Goal: Task Accomplishment & Management: Manage account settings

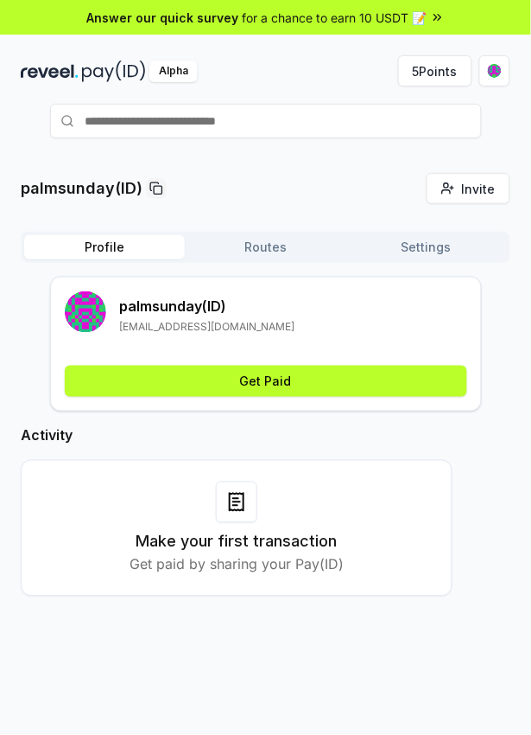
click at [499, 74] on html "Answer our quick survey for a chance to earn 10 USDT 📝 Alpha 5 Points palmsunda…" at bounding box center [265, 367] width 531 height 735
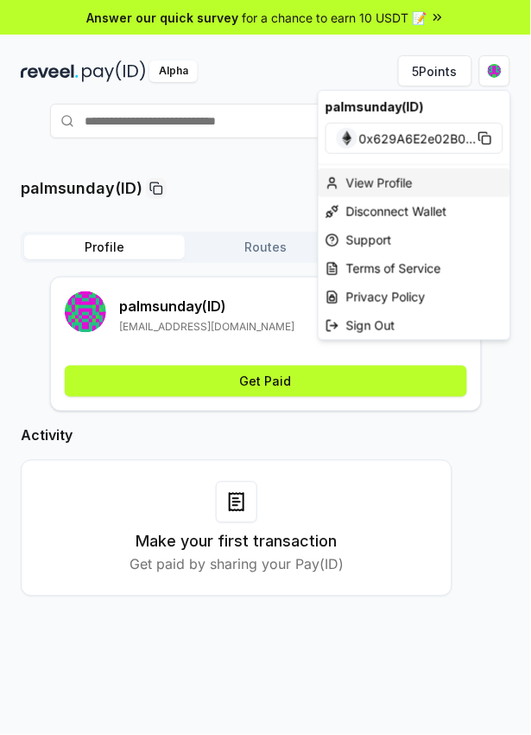
click at [407, 188] on div "View Profile" at bounding box center [415, 183] width 192 height 29
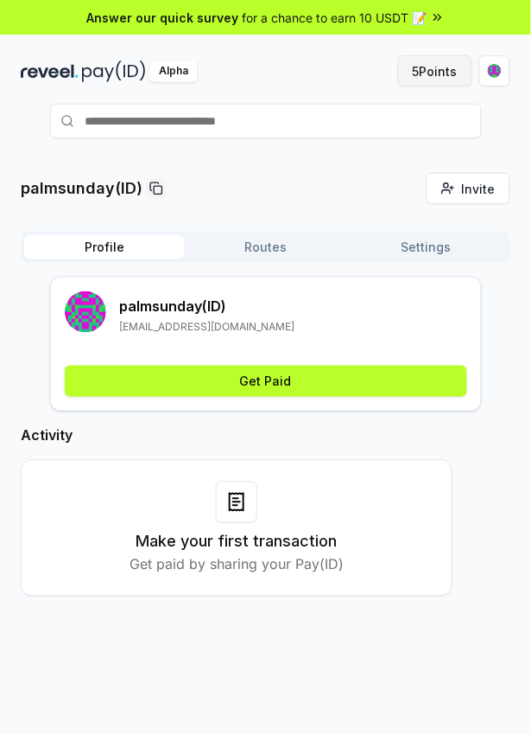
click at [429, 76] on button "5 Points" at bounding box center [435, 70] width 74 height 31
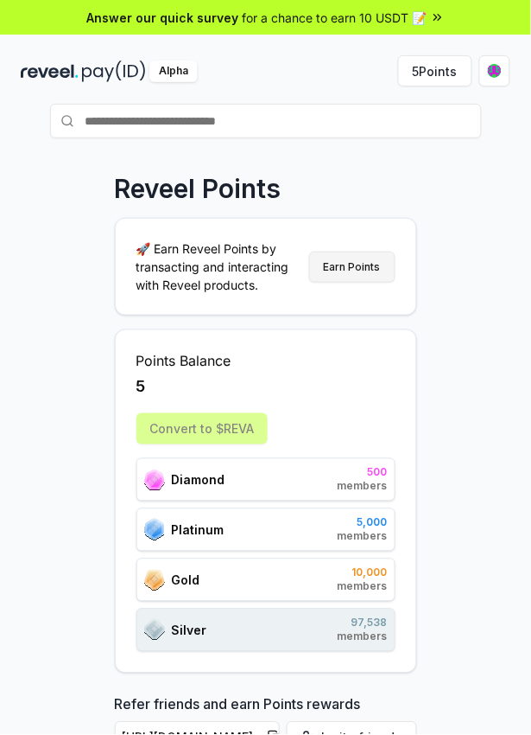
click at [356, 275] on button "Earn Points" at bounding box center [352, 266] width 86 height 31
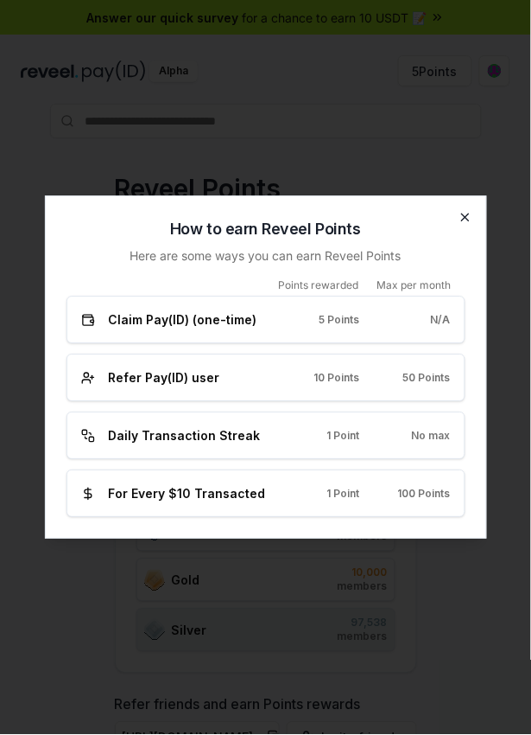
click at [466, 219] on icon "button" at bounding box center [465, 217] width 7 height 7
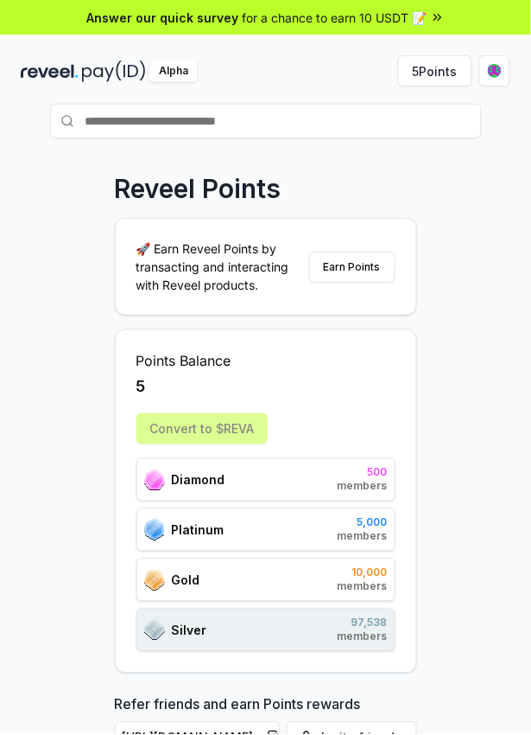
click at [495, 71] on html "Answer our quick survey for a chance to earn 10 USDT 📝 Alpha 5 Points Reveel Po…" at bounding box center [265, 367] width 531 height 735
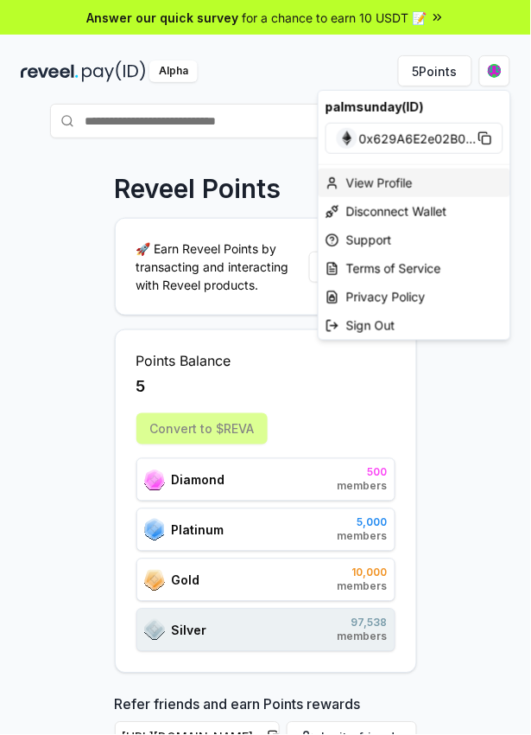
click at [429, 186] on div "View Profile" at bounding box center [415, 183] width 192 height 29
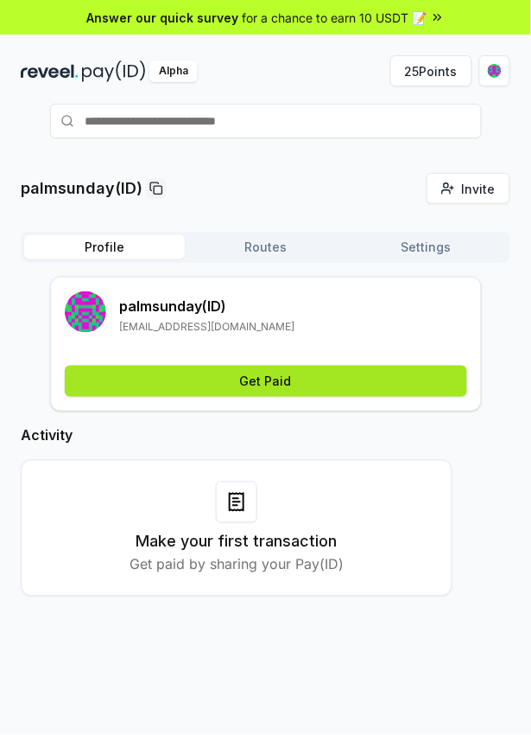
click at [306, 391] on button "Get Paid" at bounding box center [266, 381] width 403 height 31
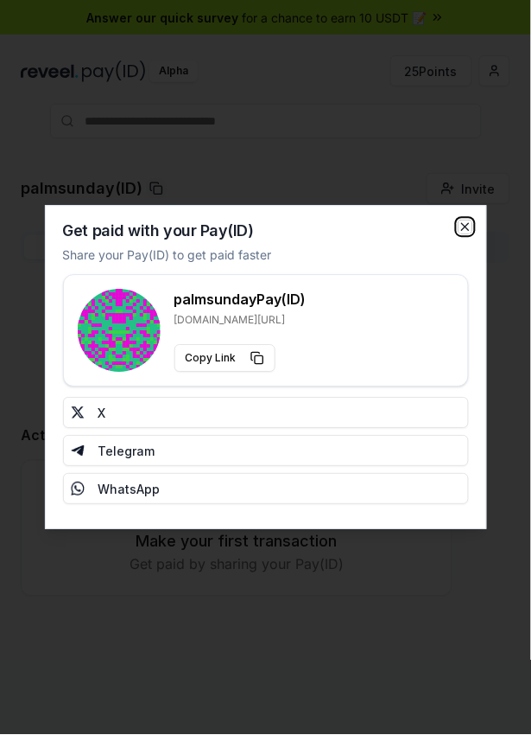
click at [465, 226] on icon "button" at bounding box center [465, 227] width 7 height 7
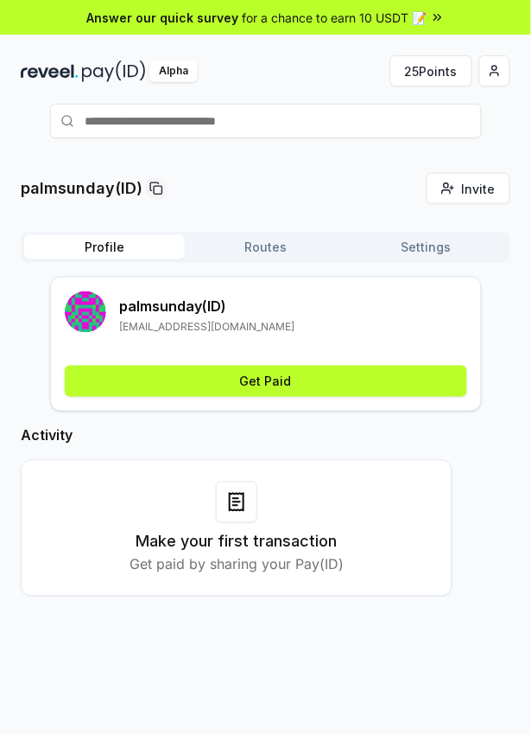
click at [280, 248] on button "Routes" at bounding box center [265, 247] width 161 height 24
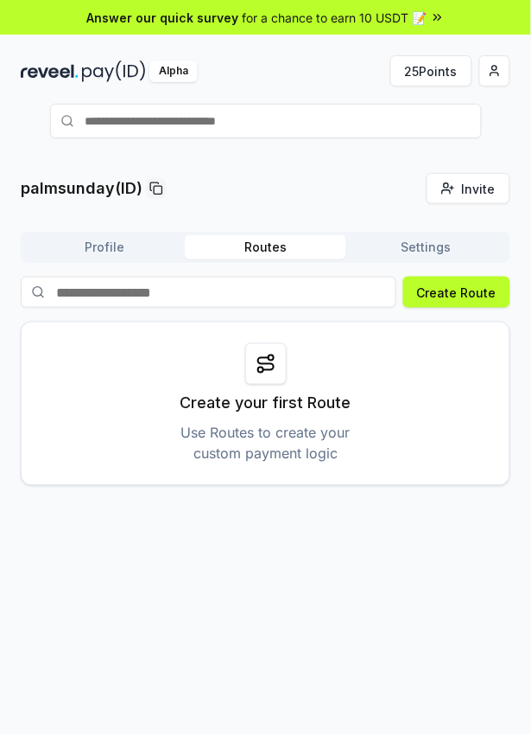
click at [426, 251] on button "Settings" at bounding box center [427, 247] width 161 height 24
